Goal: Check status: Check status

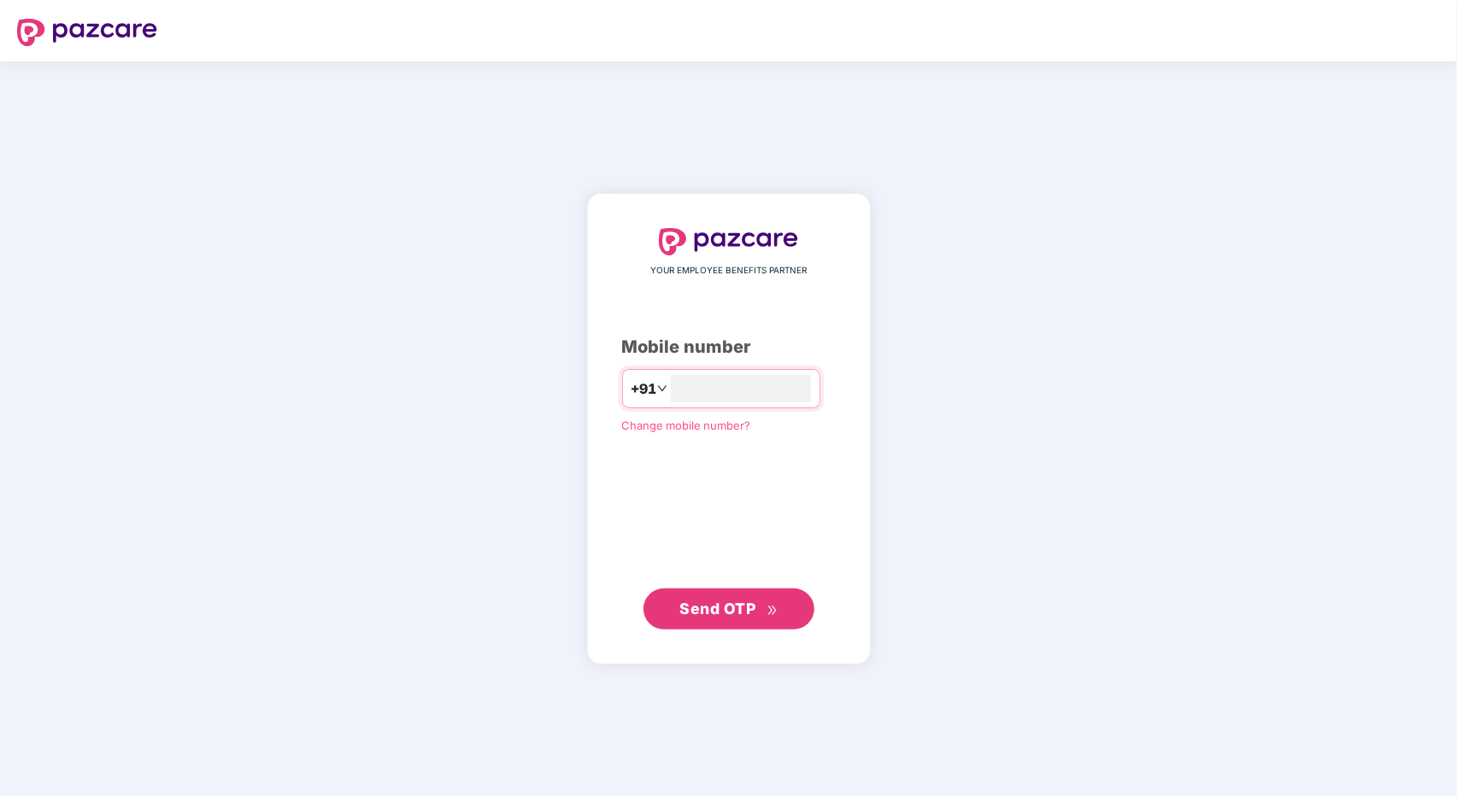
type input "**********"
click at [696, 613] on span "Send OTP" at bounding box center [717, 609] width 76 height 18
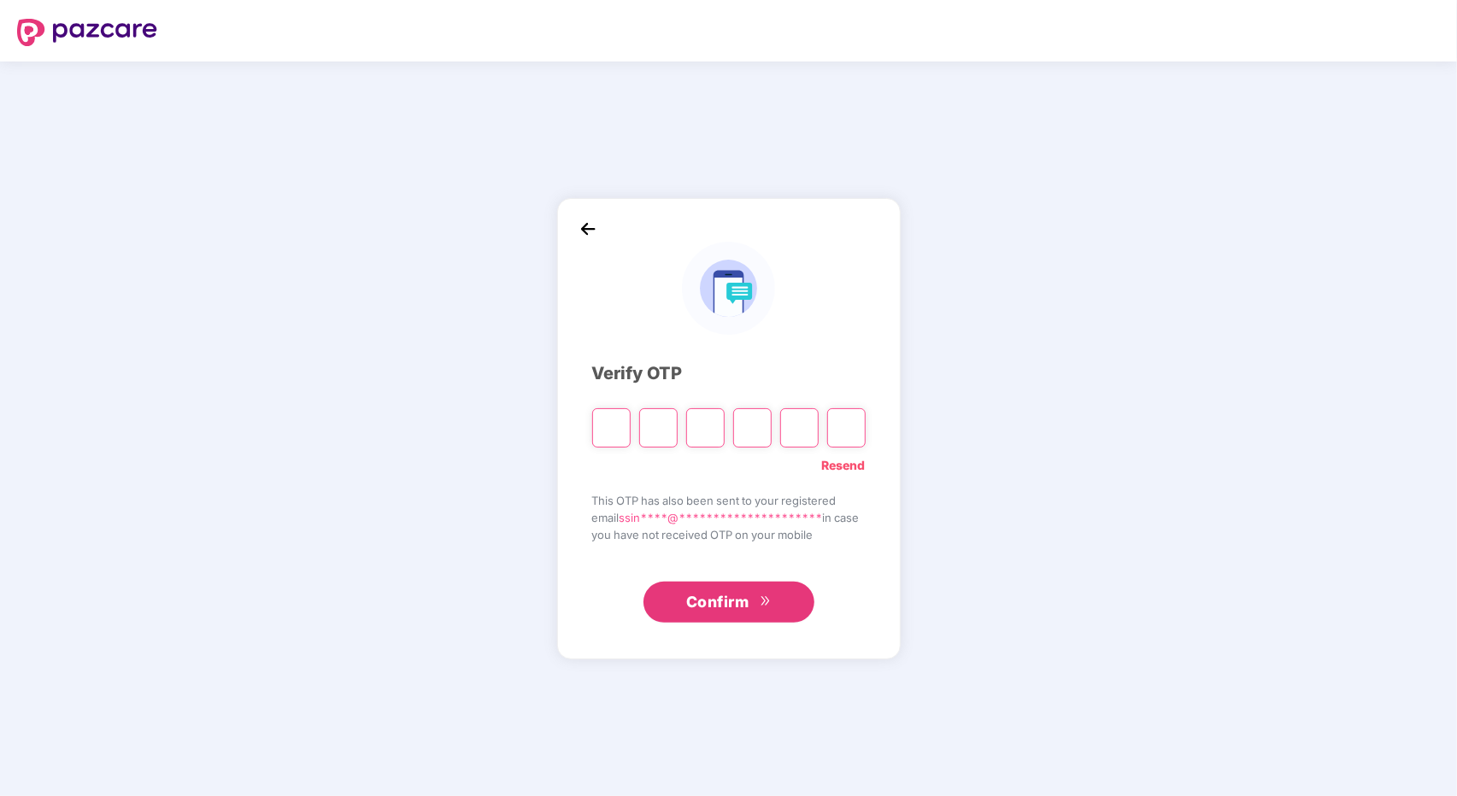
type input "*"
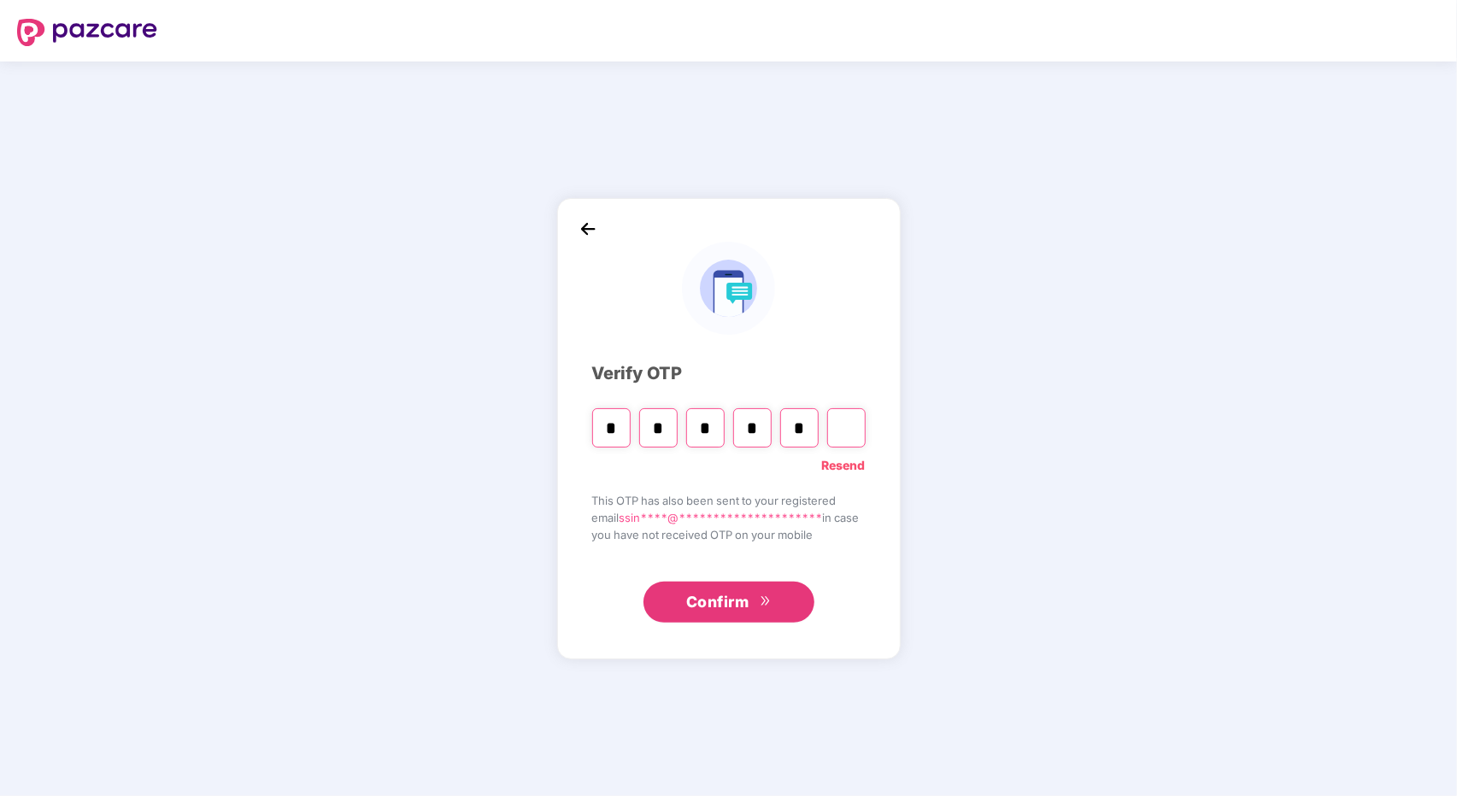
type input "*"
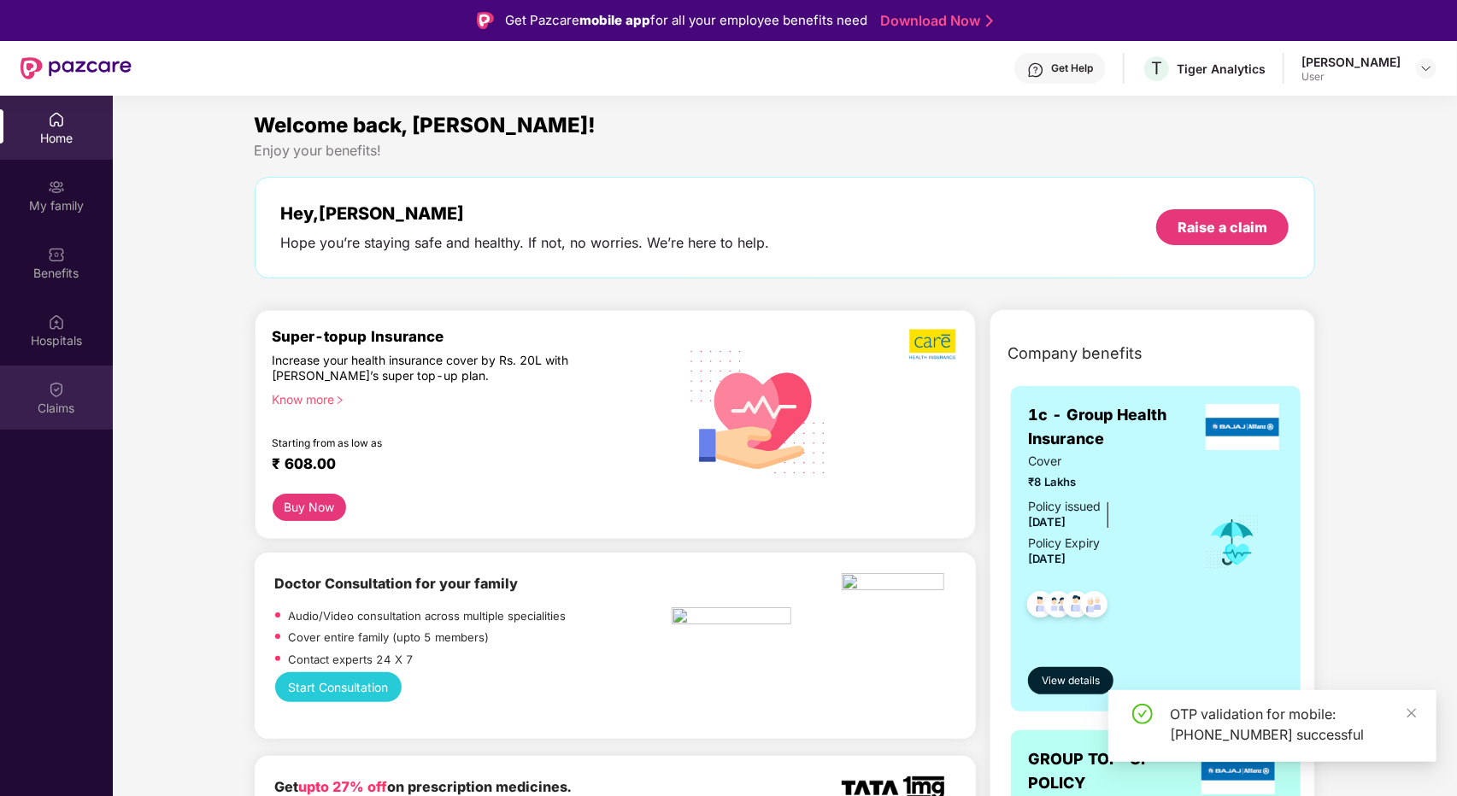
click at [50, 396] on img at bounding box center [56, 389] width 17 height 17
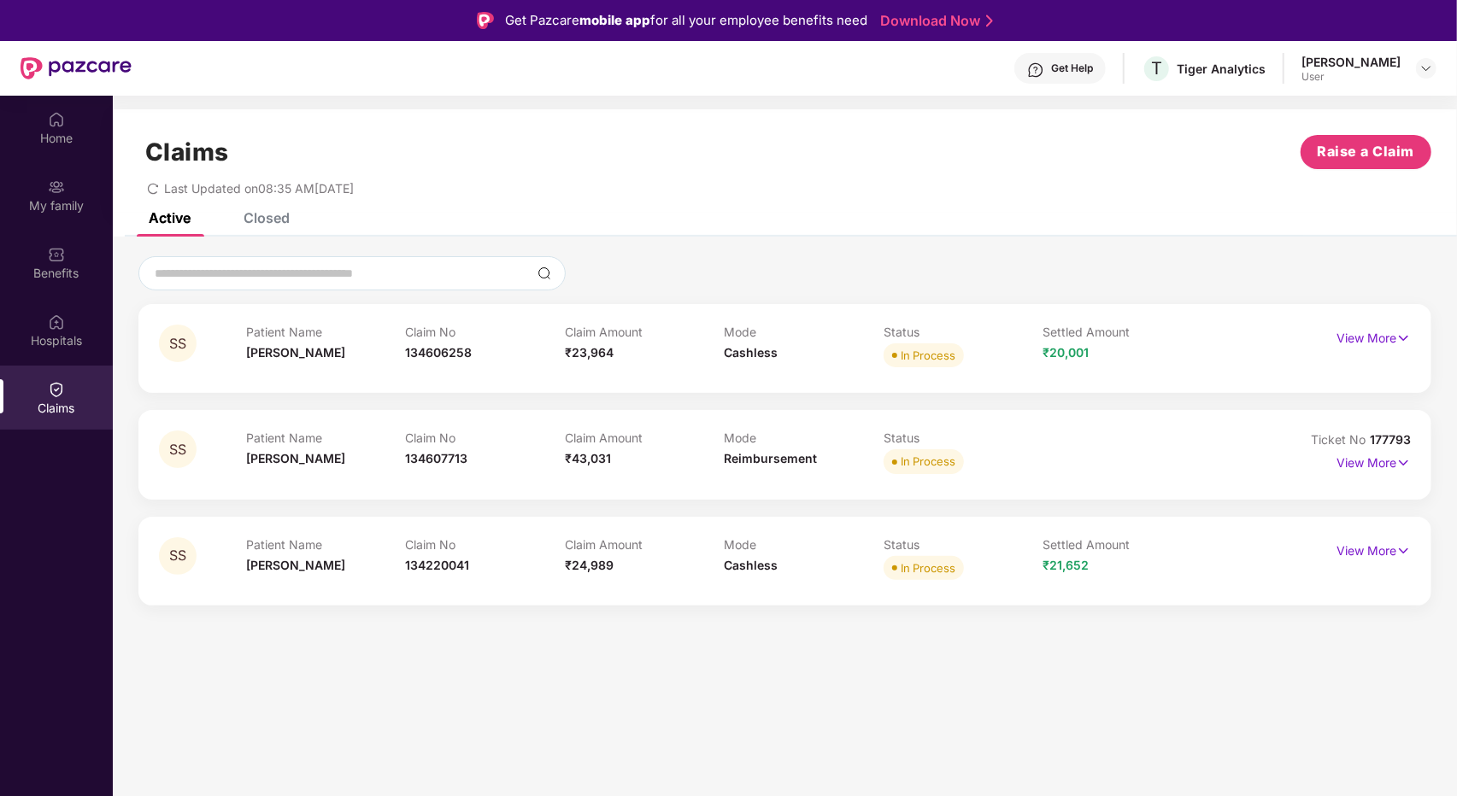
click at [274, 223] on div "Closed" at bounding box center [267, 217] width 46 height 17
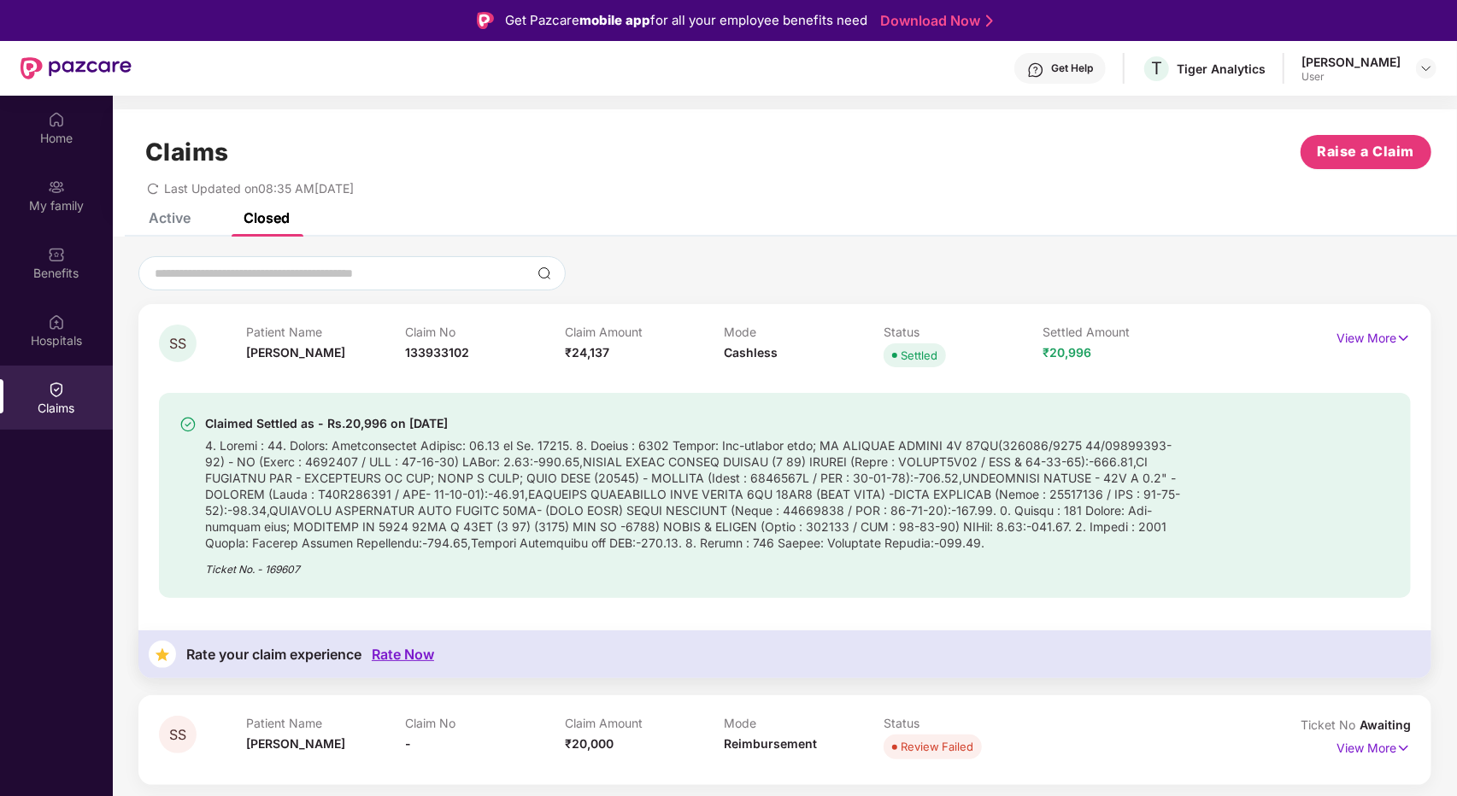
click at [57, 378] on div "Claims" at bounding box center [56, 398] width 113 height 64
click at [56, 385] on img at bounding box center [56, 389] width 17 height 17
click at [164, 219] on div "Active" at bounding box center [170, 217] width 42 height 17
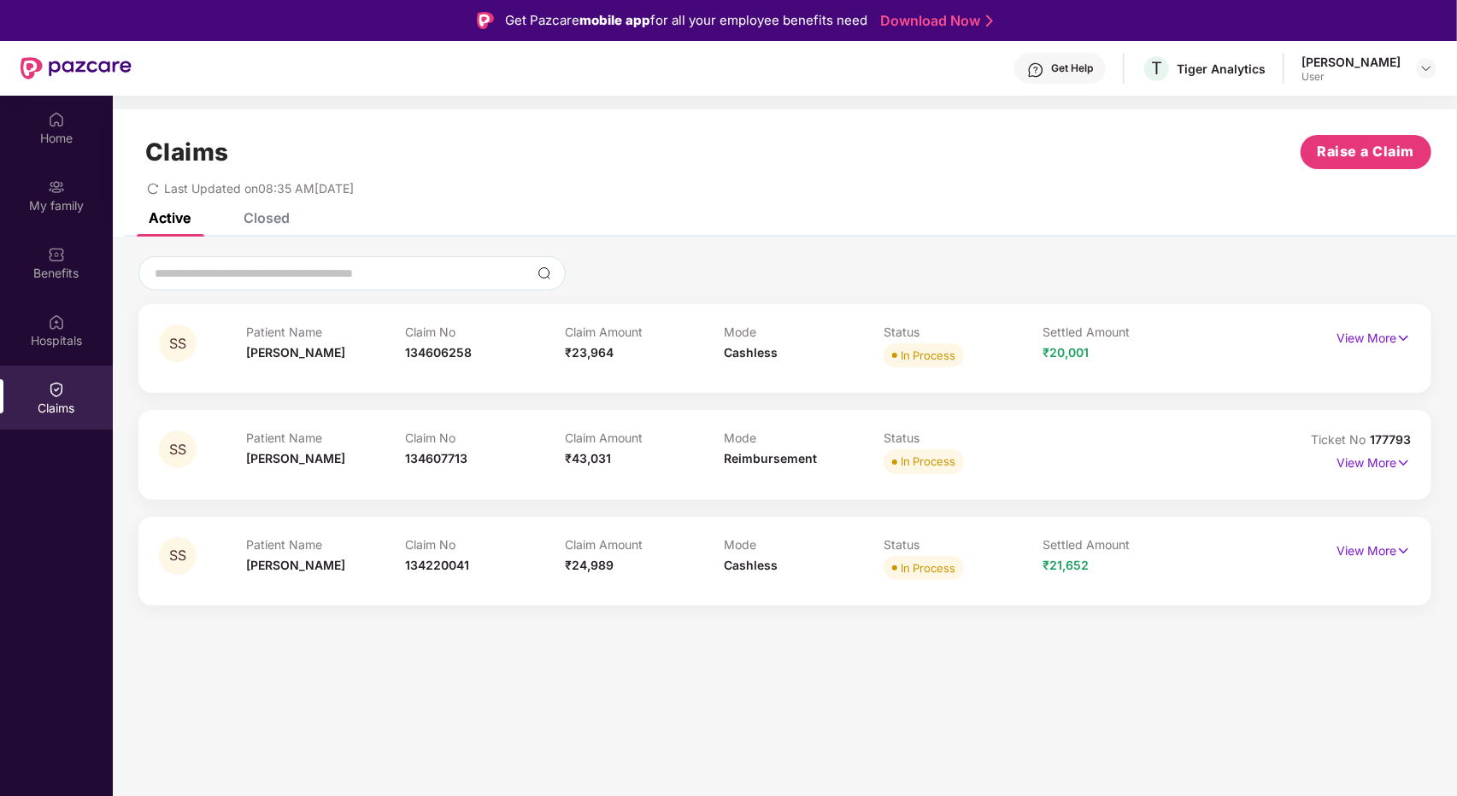
click at [267, 224] on div "Closed" at bounding box center [267, 217] width 46 height 17
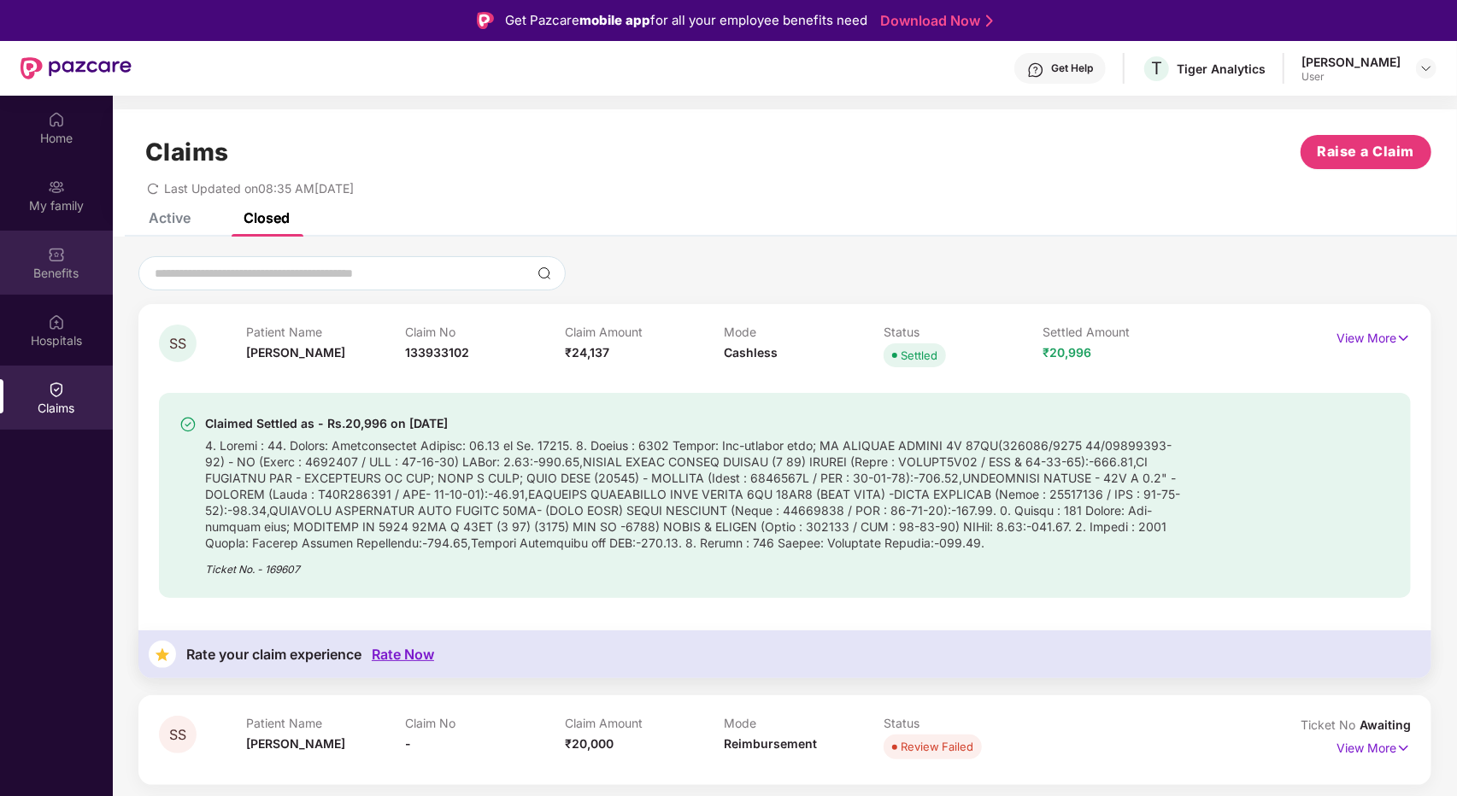
click at [62, 249] on img at bounding box center [56, 254] width 17 height 17
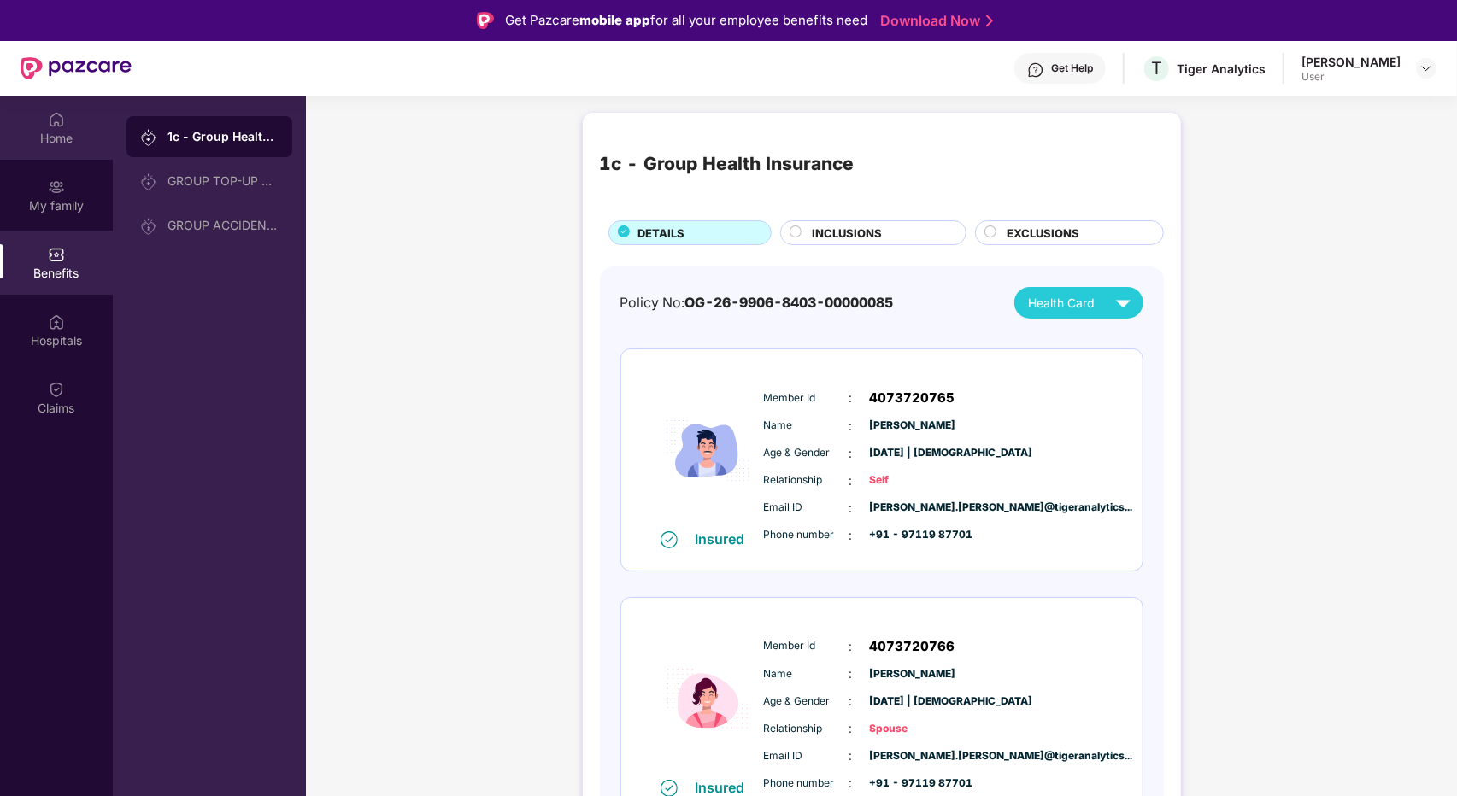
click at [71, 126] on div "Home" at bounding box center [56, 128] width 113 height 64
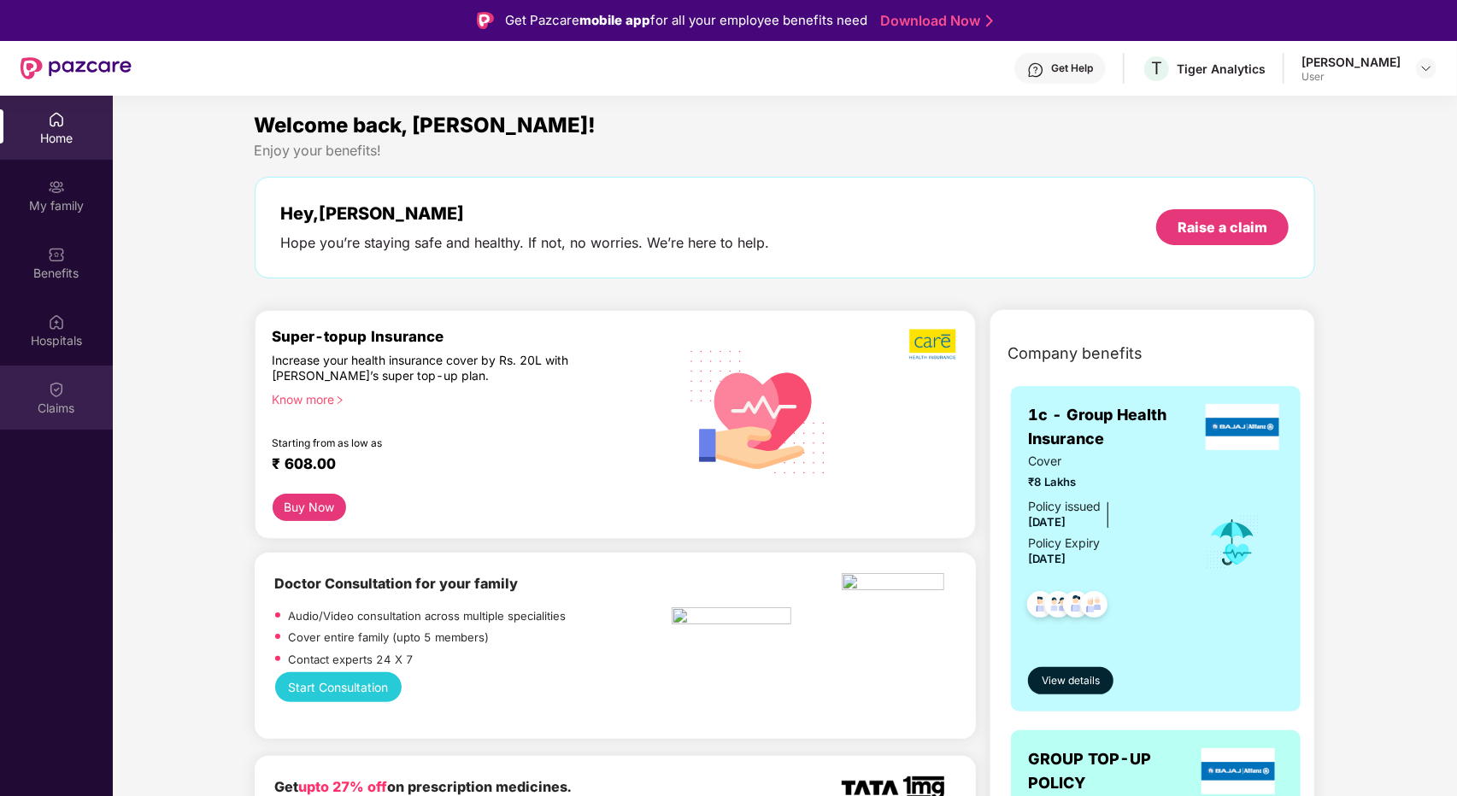
click at [55, 396] on img at bounding box center [56, 389] width 17 height 17
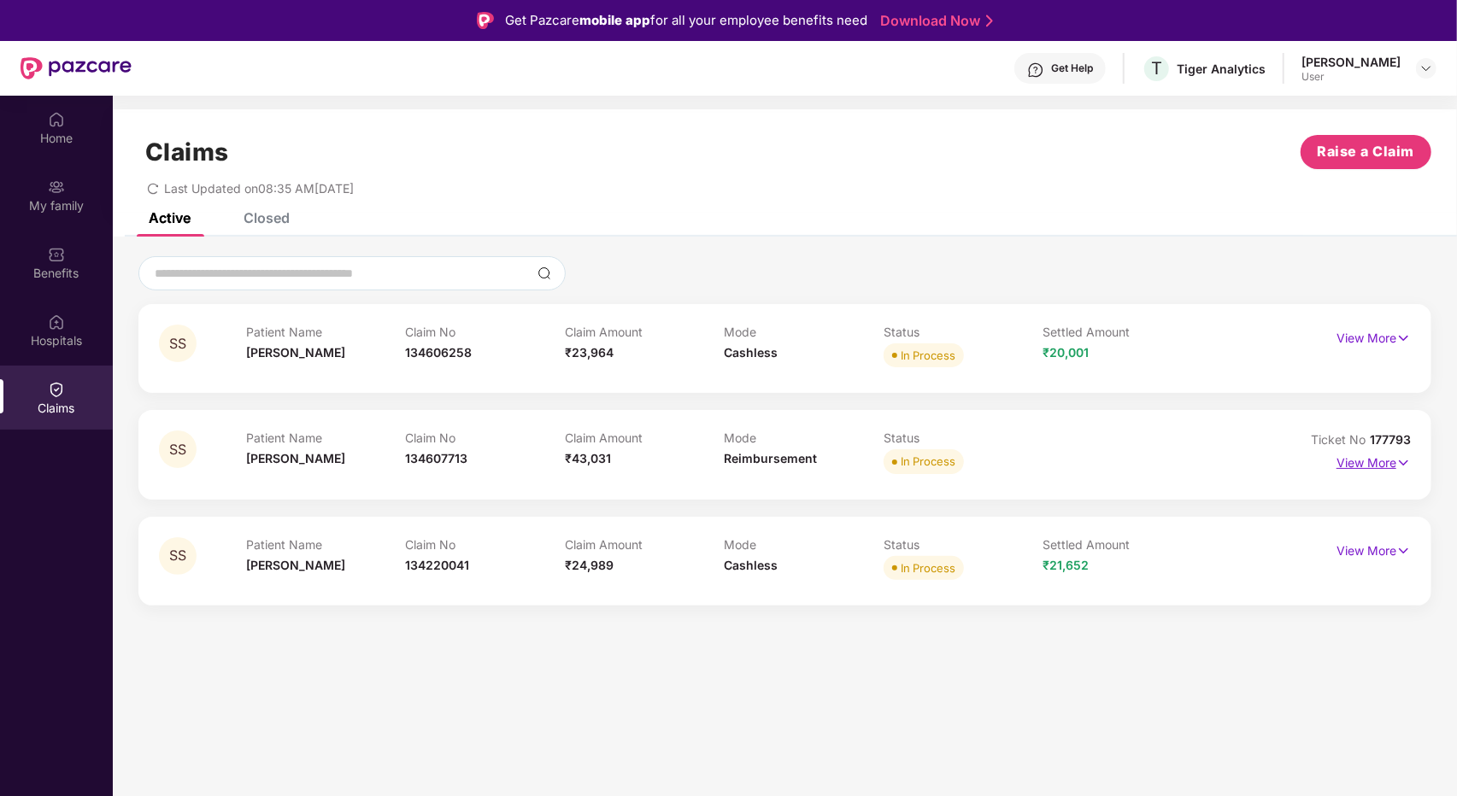
click at [1399, 466] on img at bounding box center [1403, 463] width 15 height 19
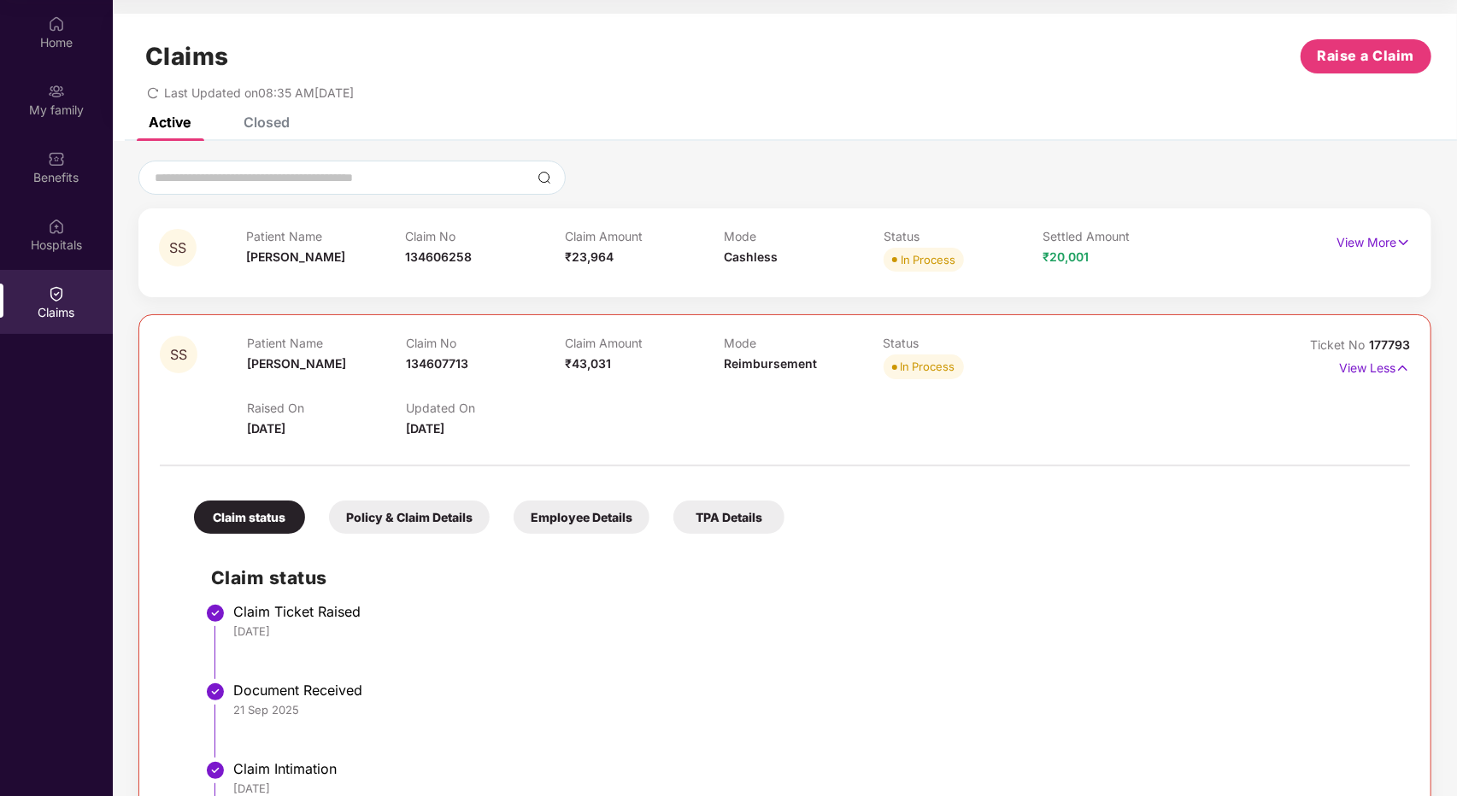
click at [448, 354] on div "Claim No 134607713" at bounding box center [485, 359] width 159 height 47
copy span "134607713"
